Goal: Task Accomplishment & Management: Manage account settings

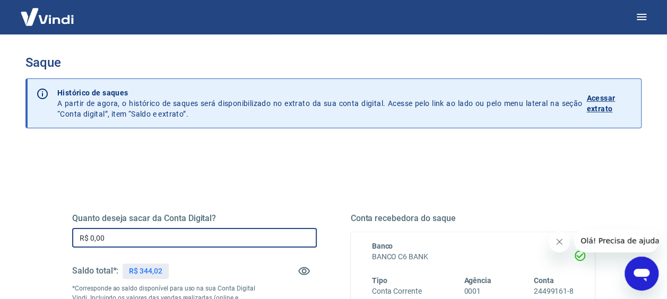
click at [119, 244] on input "R$ 0,00" at bounding box center [194, 238] width 245 height 20
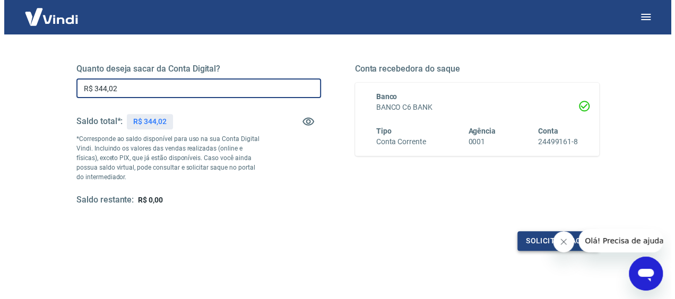
scroll to position [155, 0]
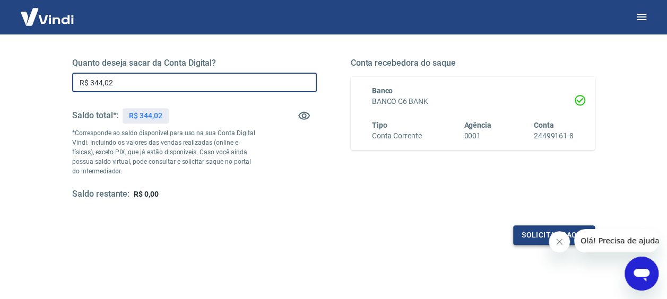
type input "R$ 344,02"
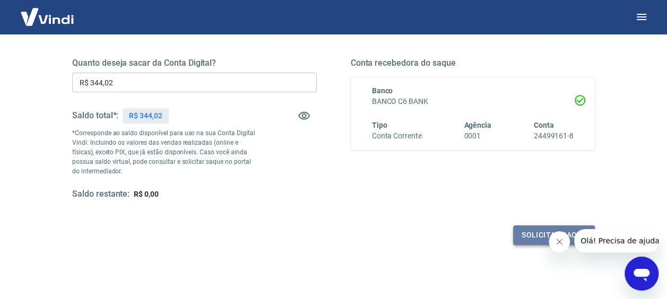
click at [523, 240] on button "Solicitar saque" at bounding box center [554, 235] width 82 height 20
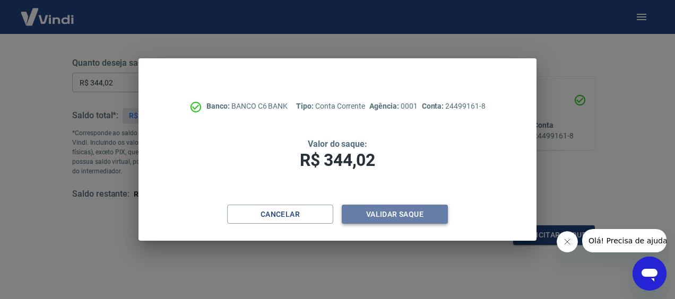
click at [398, 211] on button "Validar saque" at bounding box center [395, 215] width 106 height 20
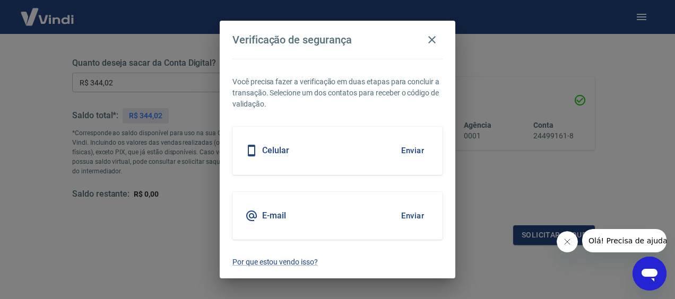
click at [386, 154] on div "Celular Enviar" at bounding box center [337, 151] width 210 height 48
click at [422, 150] on button "Enviar" at bounding box center [412, 151] width 34 height 22
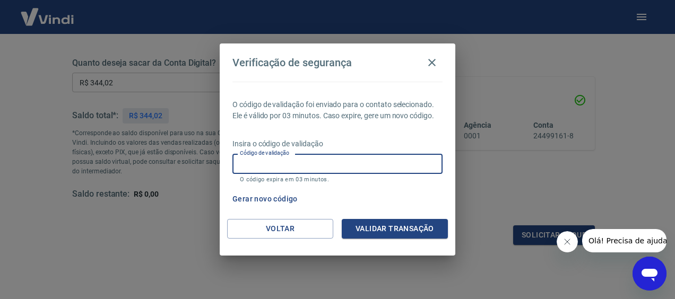
click at [293, 157] on input "Código de validação" at bounding box center [337, 164] width 210 height 20
type input "460022"
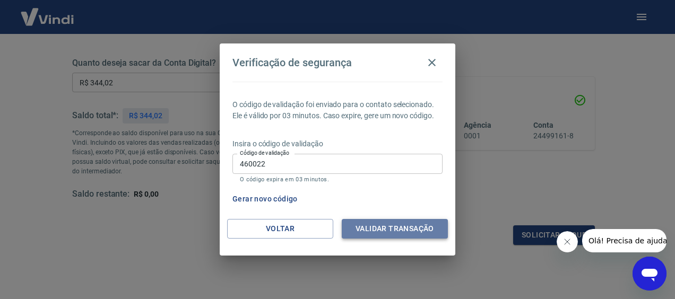
click at [393, 225] on button "Validar transação" at bounding box center [395, 229] width 106 height 20
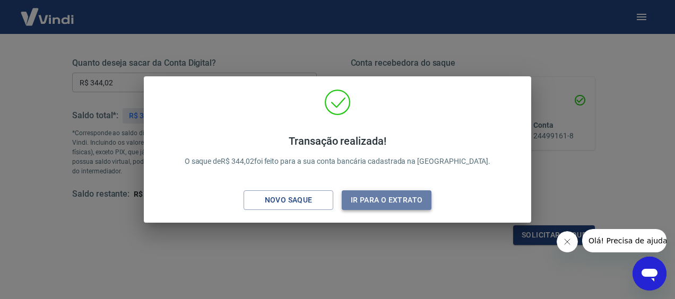
click at [377, 206] on button "Ir para o extrato" at bounding box center [387, 200] width 90 height 20
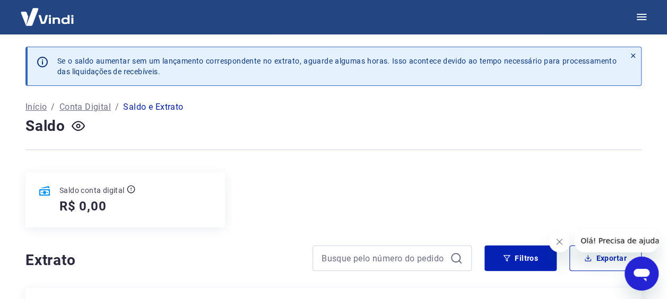
click at [77, 107] on p "Conta Digital" at bounding box center [84, 107] width 51 height 13
